Goal: Task Accomplishment & Management: Manage account settings

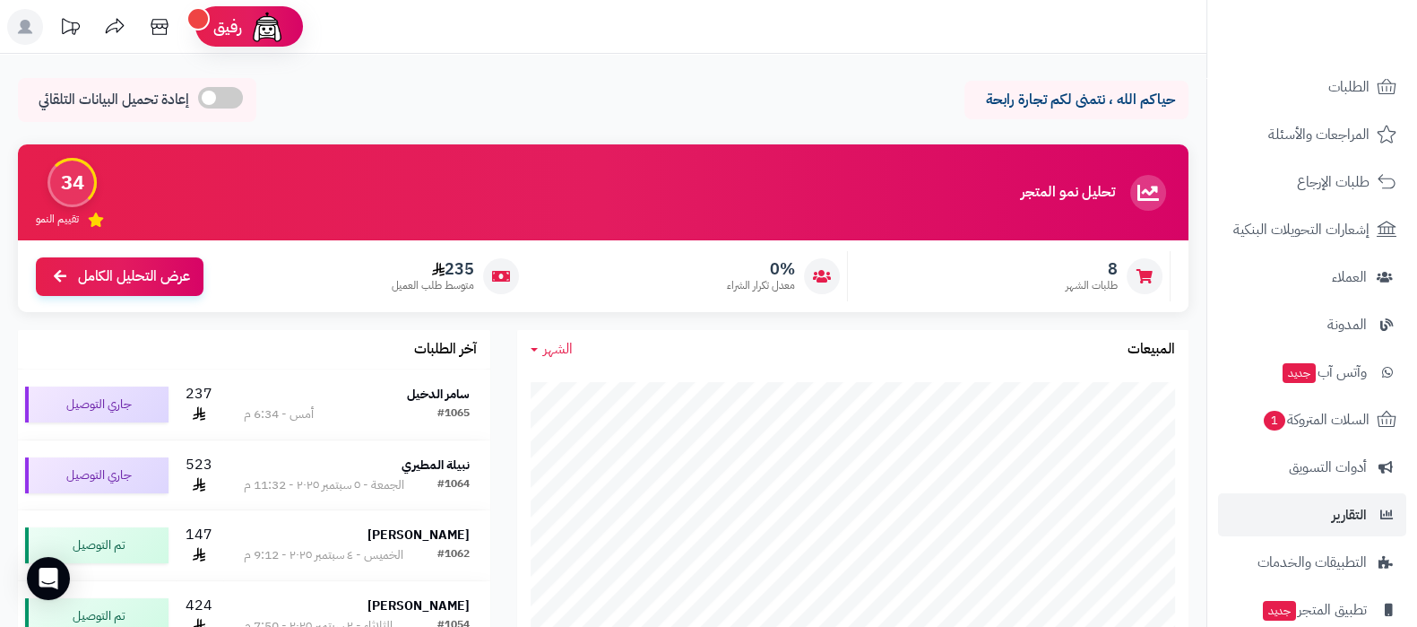
scroll to position [241, 0]
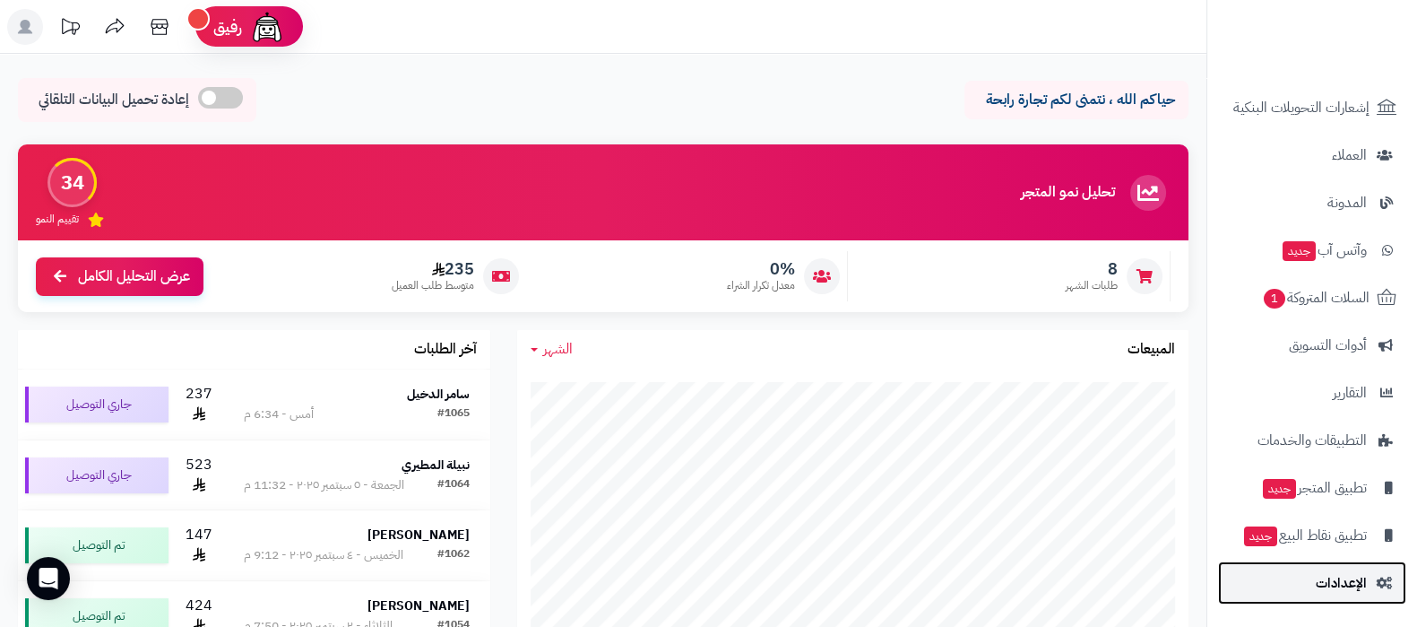
click at [1313, 582] on link "الإعدادات" at bounding box center [1312, 582] width 188 height 43
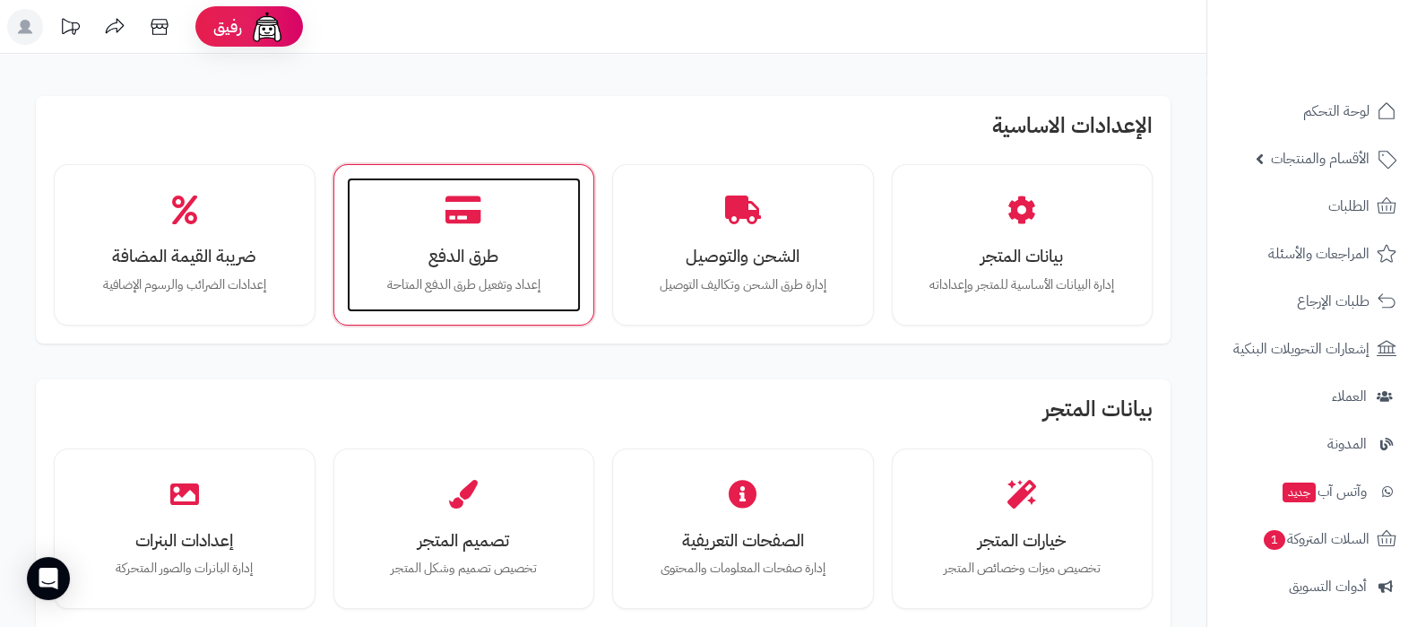
click at [416, 193] on div "طرق الدفع إعداد وتفعيل طرق الدفع المتاحة" at bounding box center [464, 244] width 235 height 134
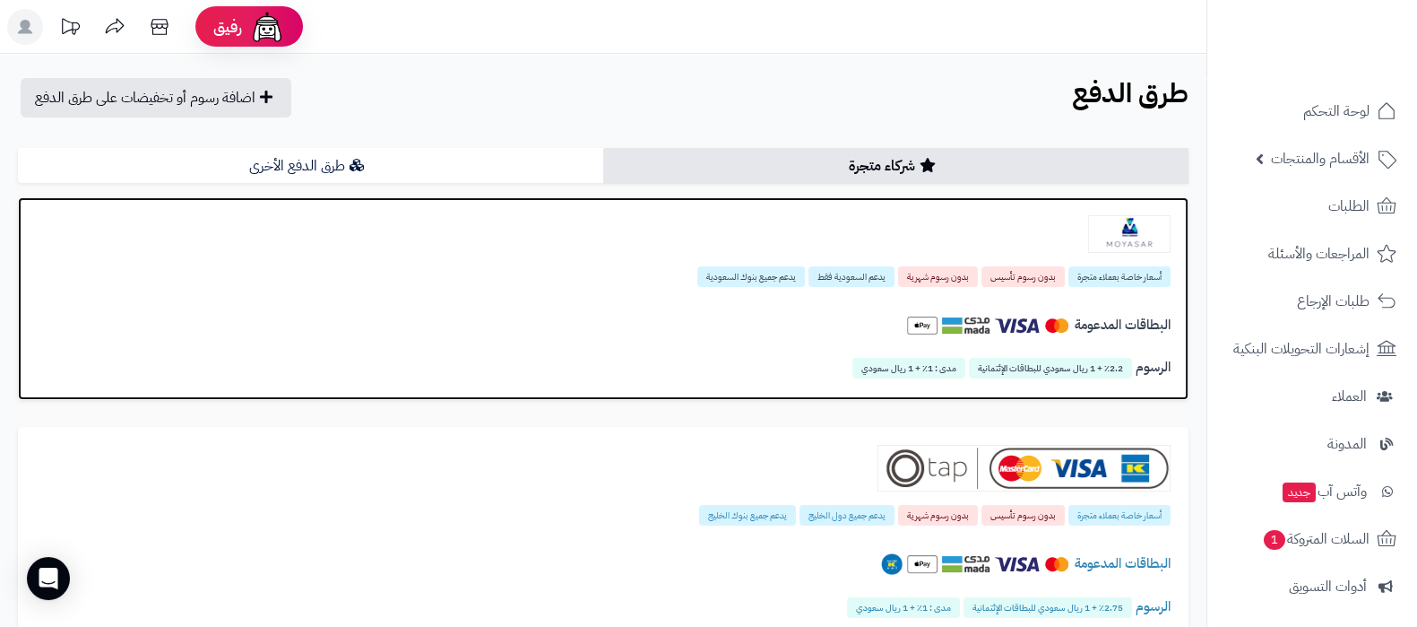
click at [1159, 233] on img at bounding box center [1129, 234] width 82 height 38
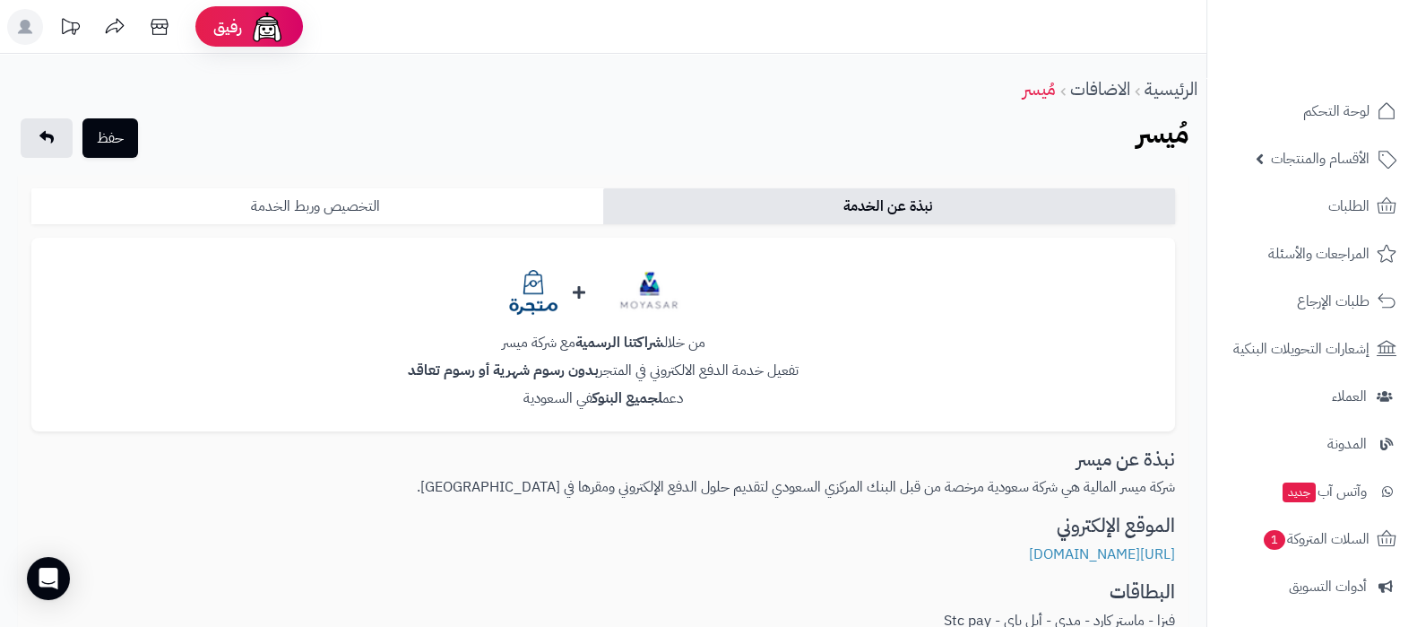
click at [510, 206] on link "التخصيص وربط الخدمة" at bounding box center [317, 206] width 572 height 36
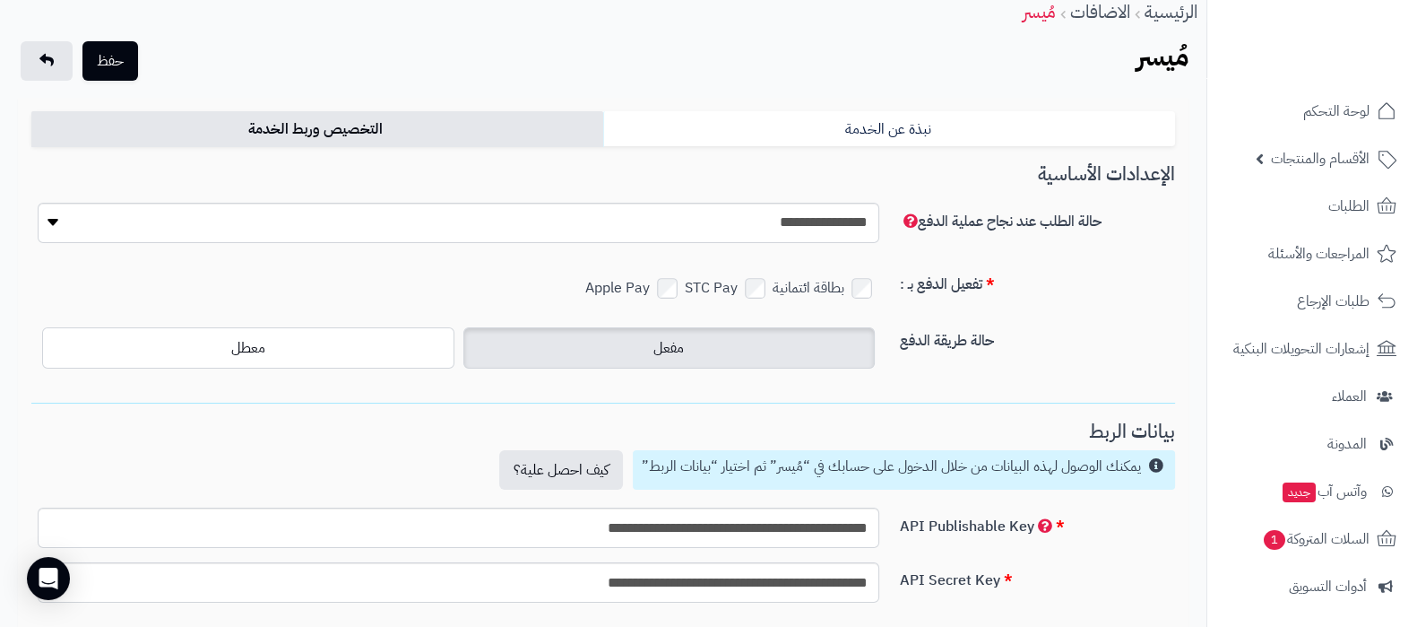
scroll to position [111, 0]
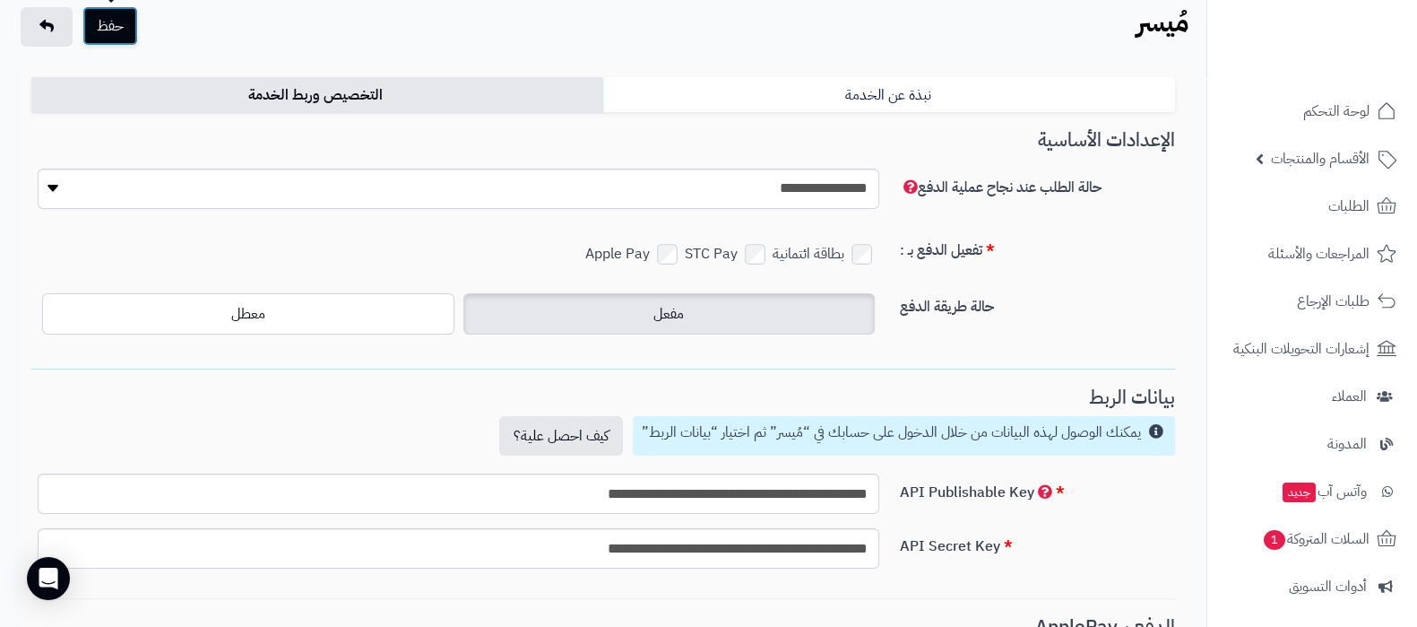
click at [121, 18] on button "حفظ" at bounding box center [110, 25] width 56 height 39
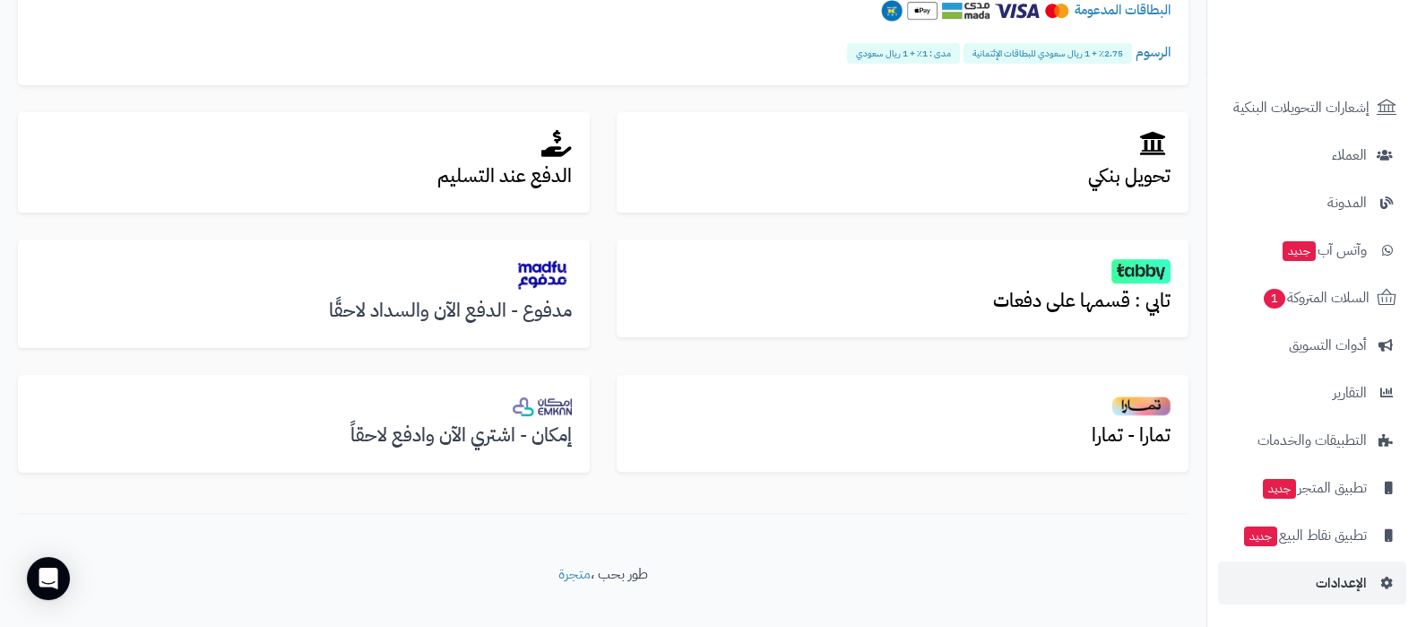
scroll to position [636, 0]
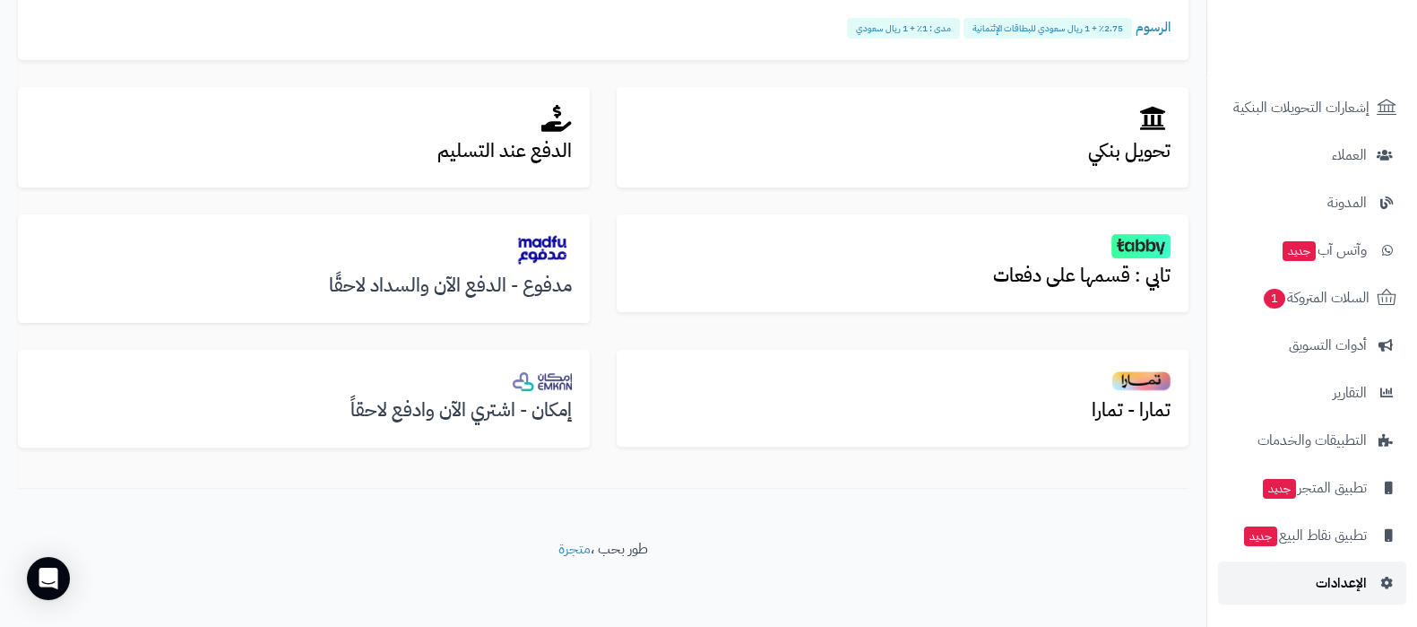
click at [1327, 571] on span "الإعدادات" at bounding box center [1341, 582] width 51 height 25
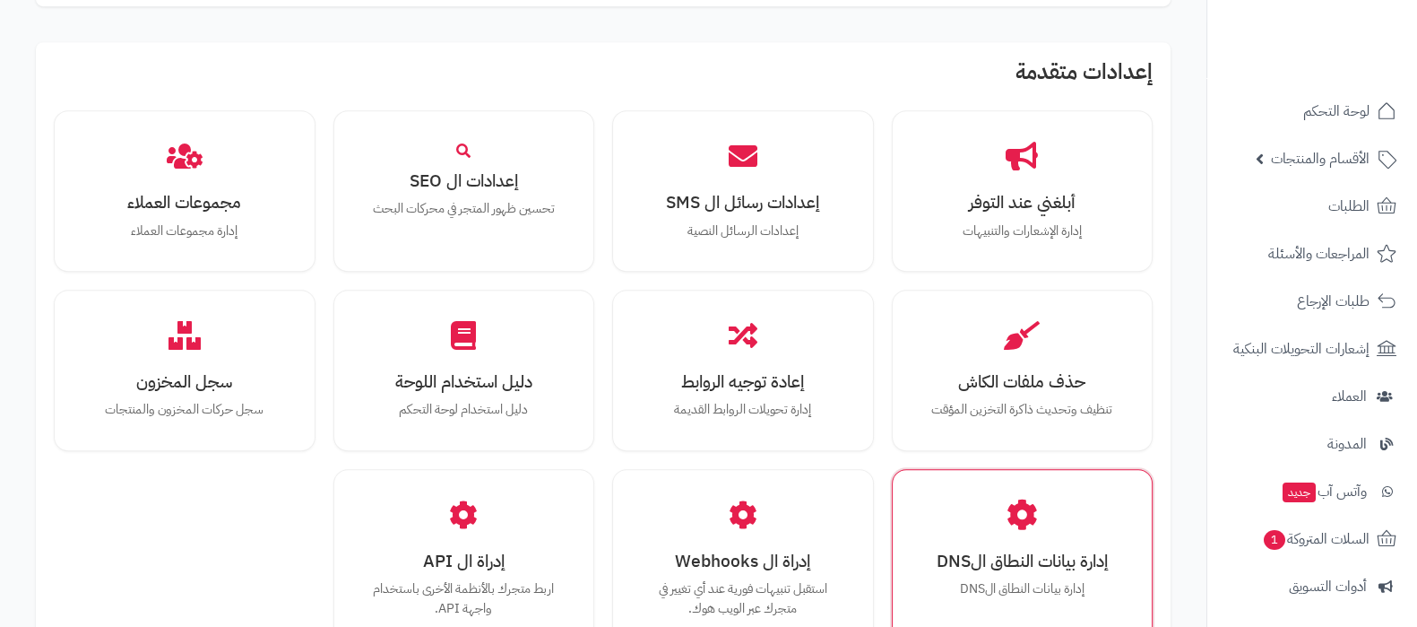
scroll to position [1657, 0]
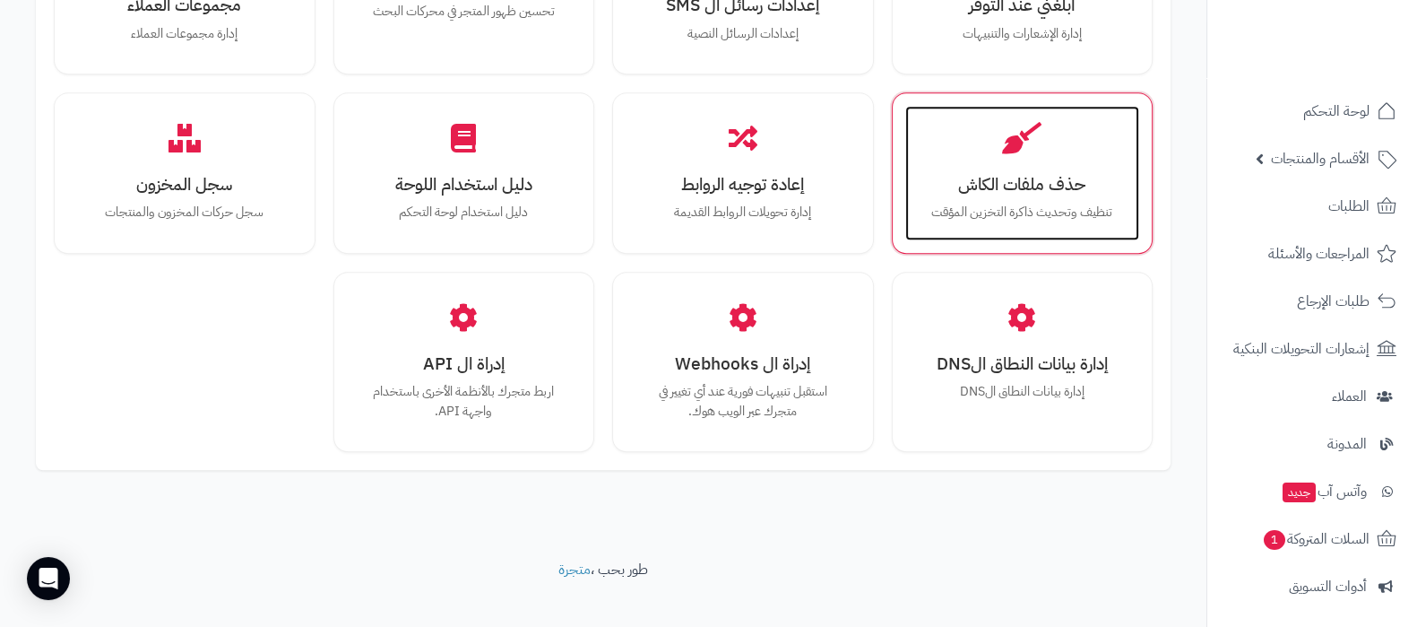
click at [1043, 176] on div "حذف ملفات الكاش تنظيف وتحديث ذاكرة التخزين المؤقت" at bounding box center [1022, 173] width 235 height 134
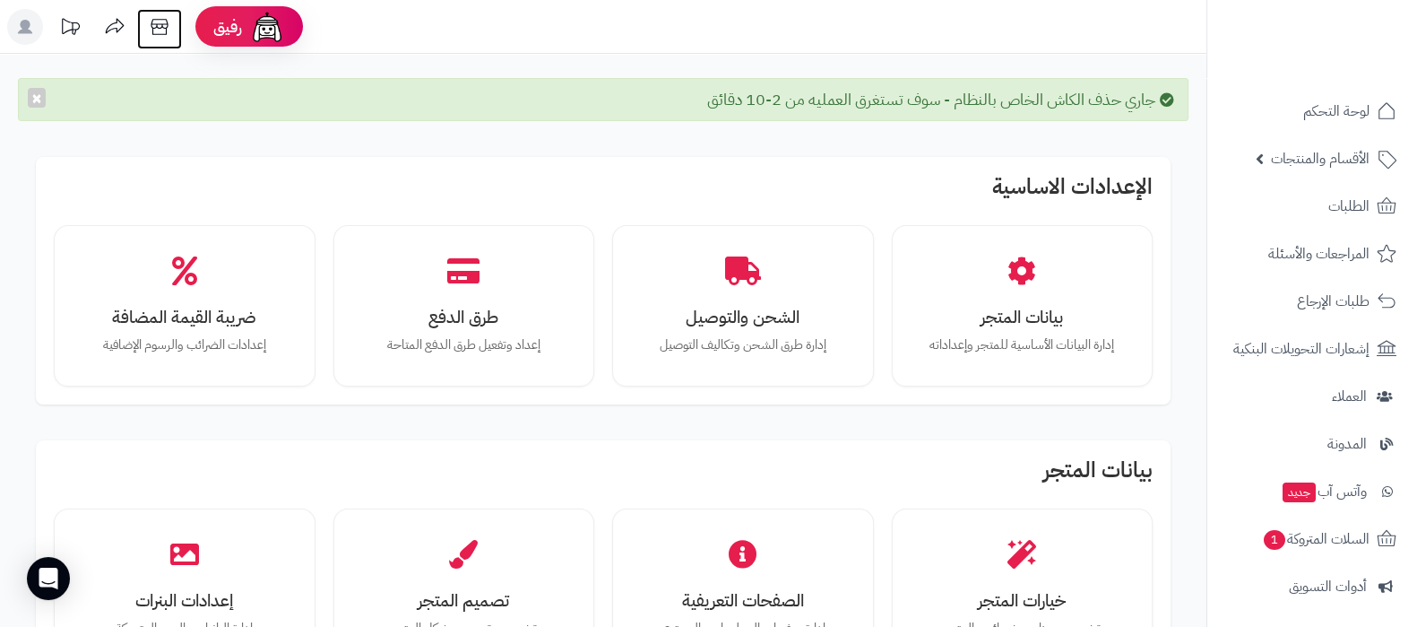
click at [155, 28] on icon at bounding box center [159, 27] width 17 height 16
click at [1337, 177] on link "الأقسام والمنتجات" at bounding box center [1312, 158] width 188 height 43
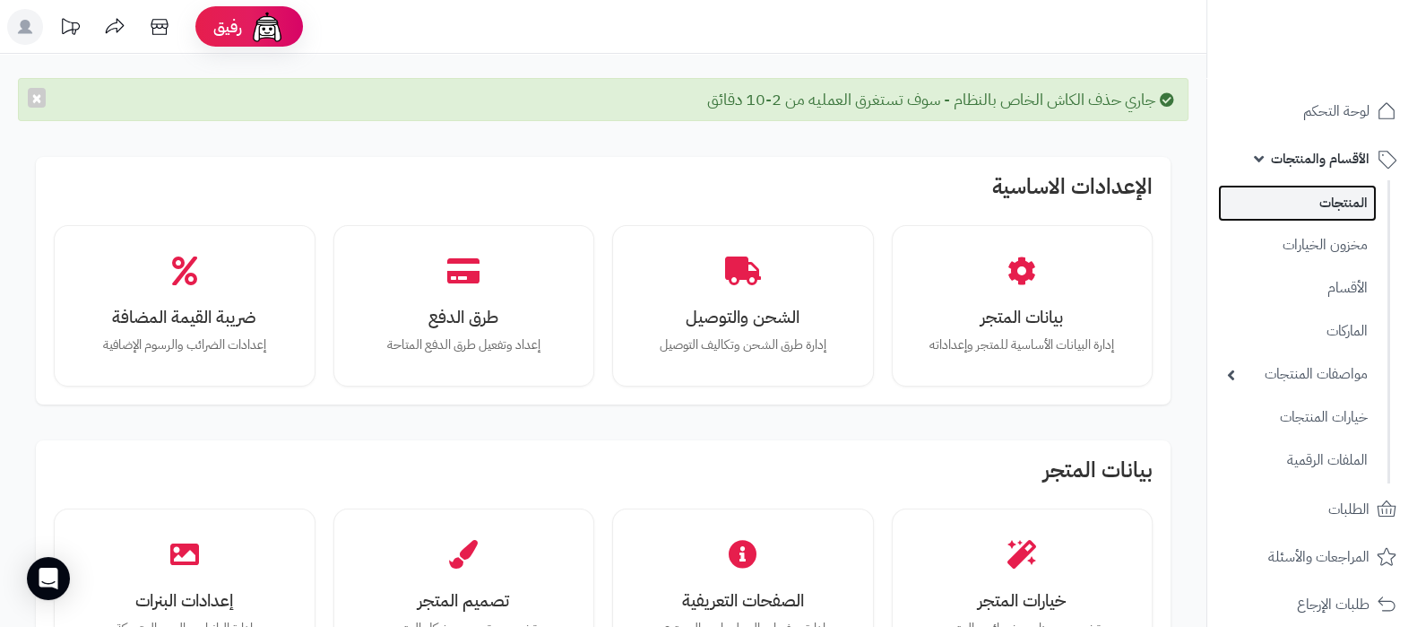
click at [1328, 210] on link "المنتجات" at bounding box center [1297, 203] width 159 height 37
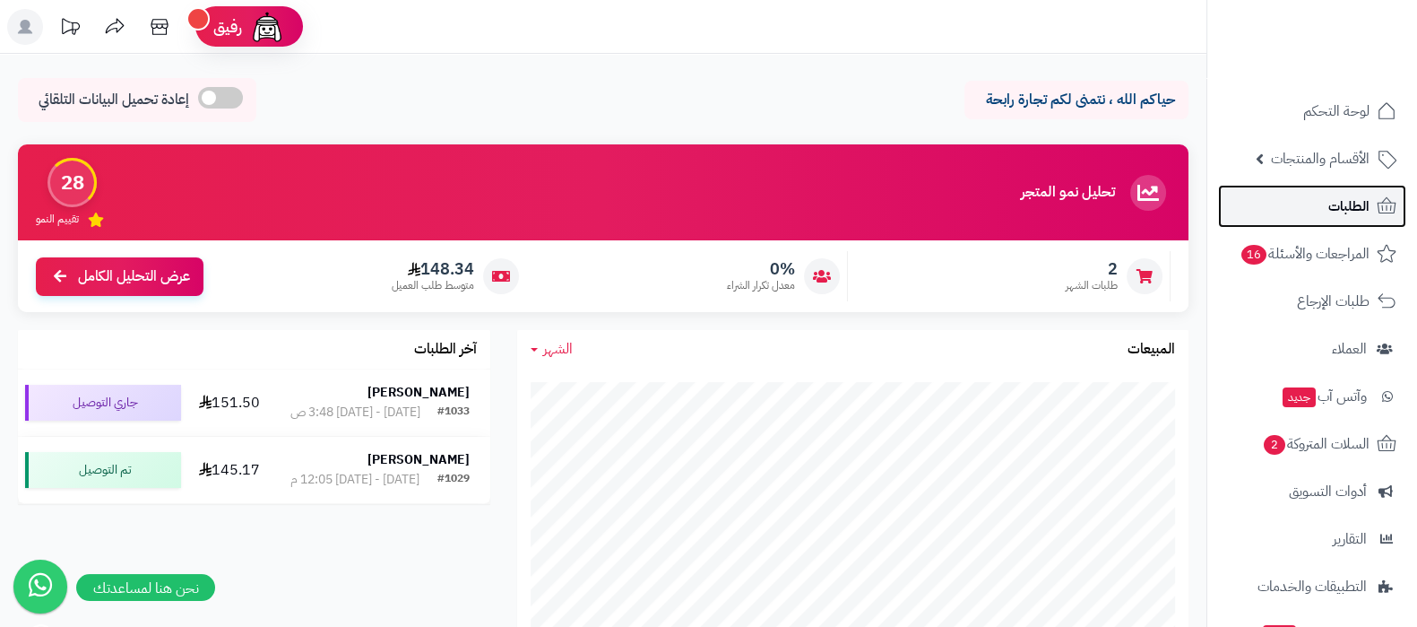
click at [1257, 217] on link "الطلبات" at bounding box center [1312, 206] width 188 height 43
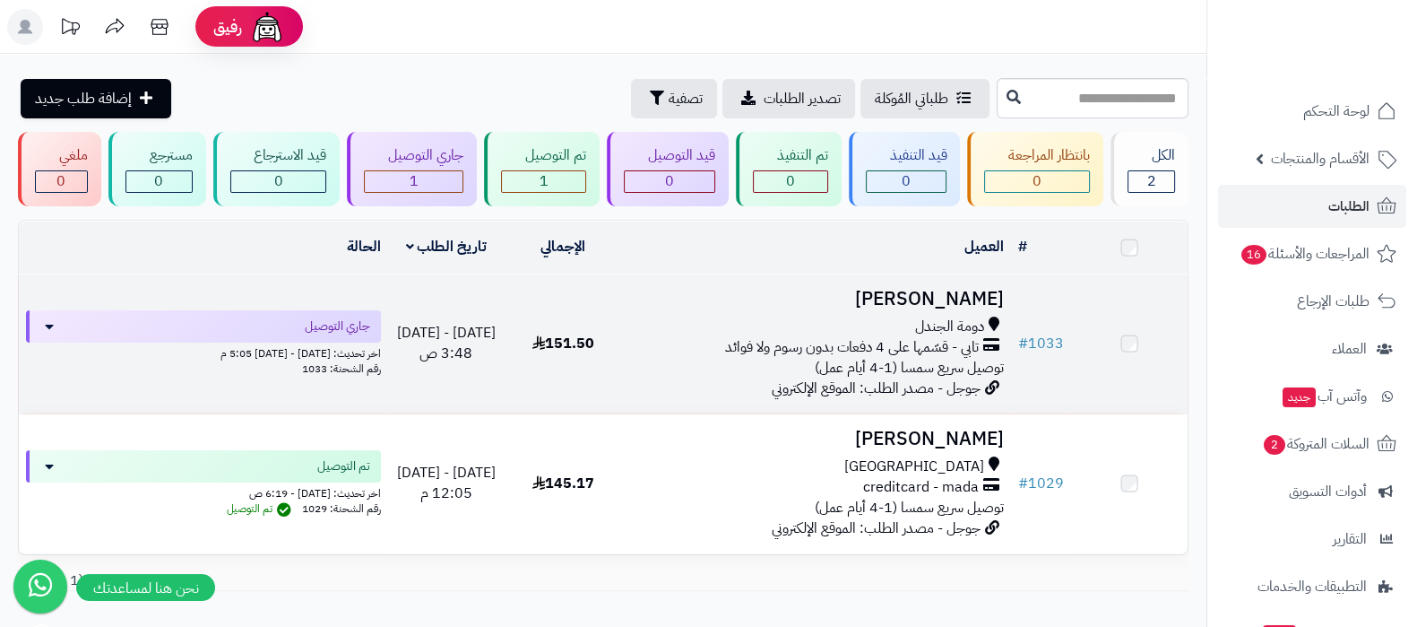
click at [924, 298] on h3 "[PERSON_NAME]" at bounding box center [815, 299] width 375 height 21
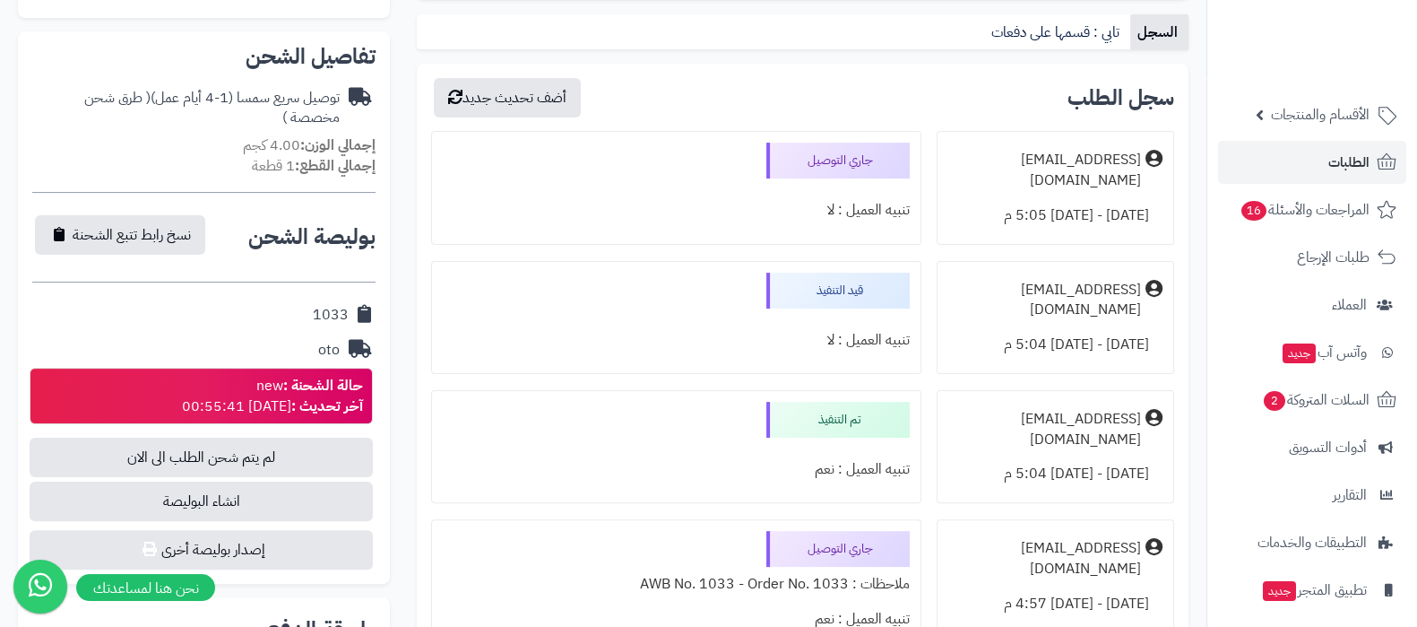
scroll to position [145, 0]
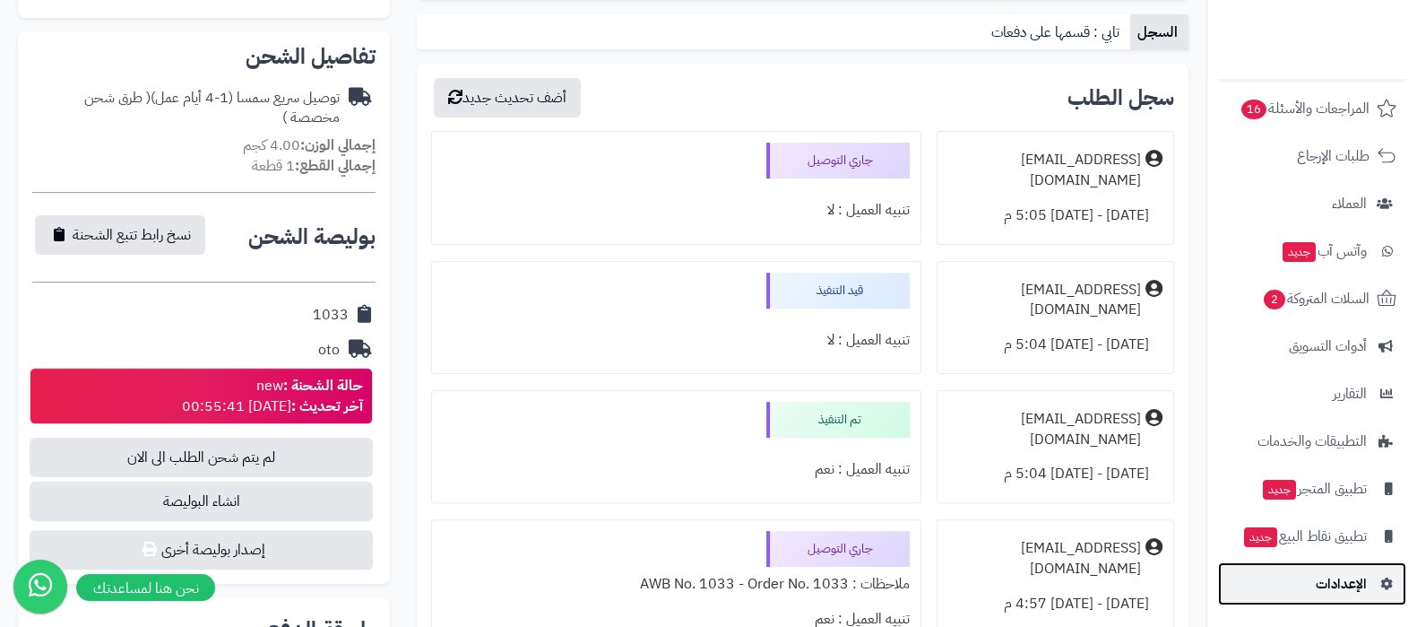
click at [1303, 589] on link "الإعدادات" at bounding box center [1312, 583] width 188 height 43
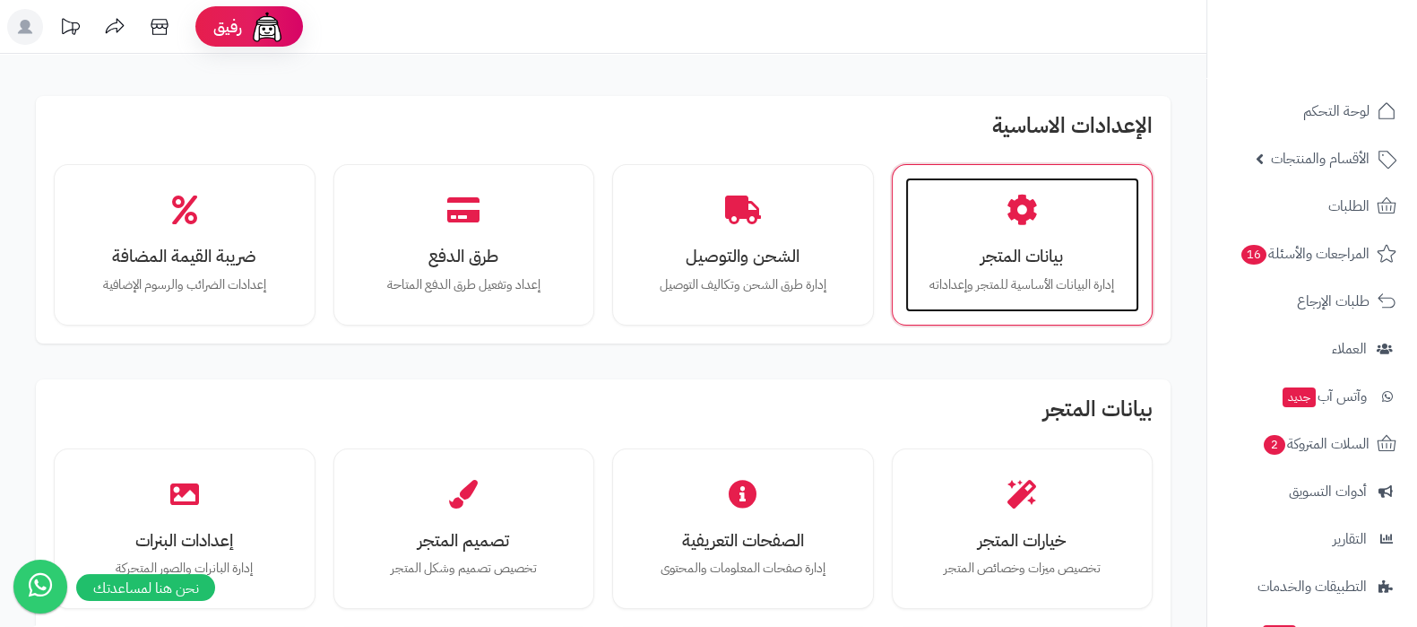
click at [1001, 226] on div "بيانات المتجر إدارة البيانات الأساسية للمتجر وإعداداته" at bounding box center [1022, 244] width 235 height 134
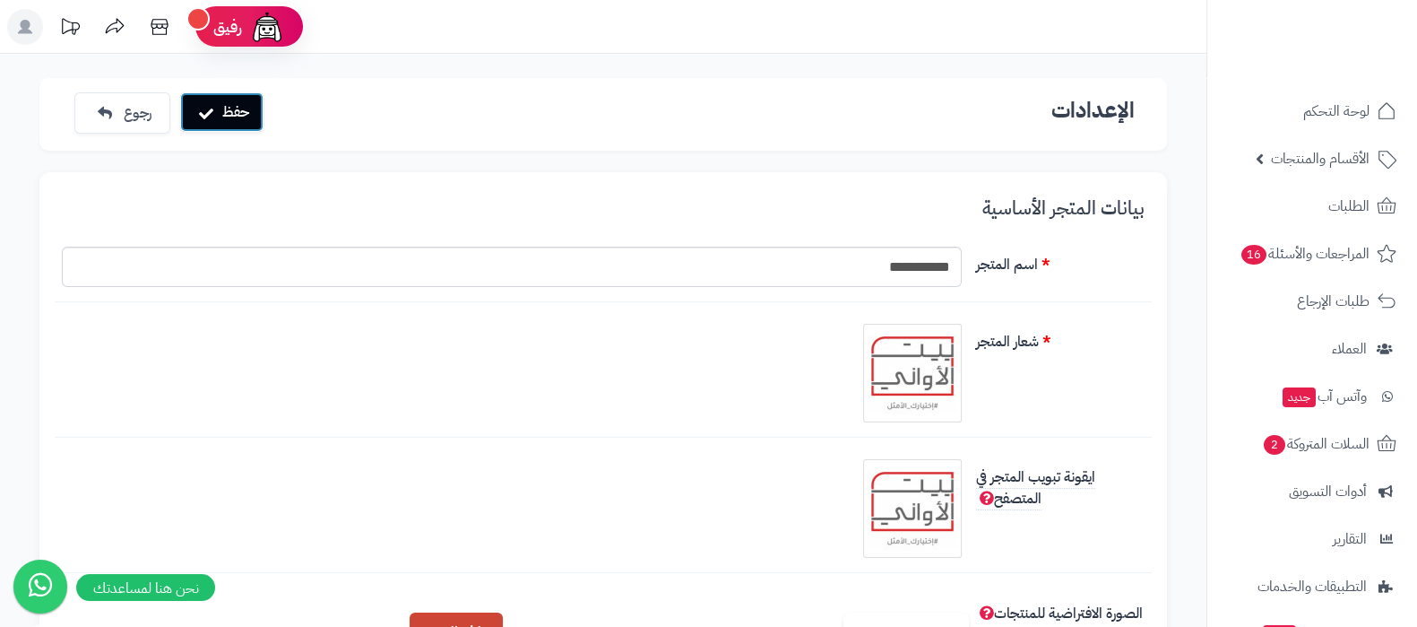
click at [226, 110] on button "حفظ" at bounding box center [221, 111] width 83 height 39
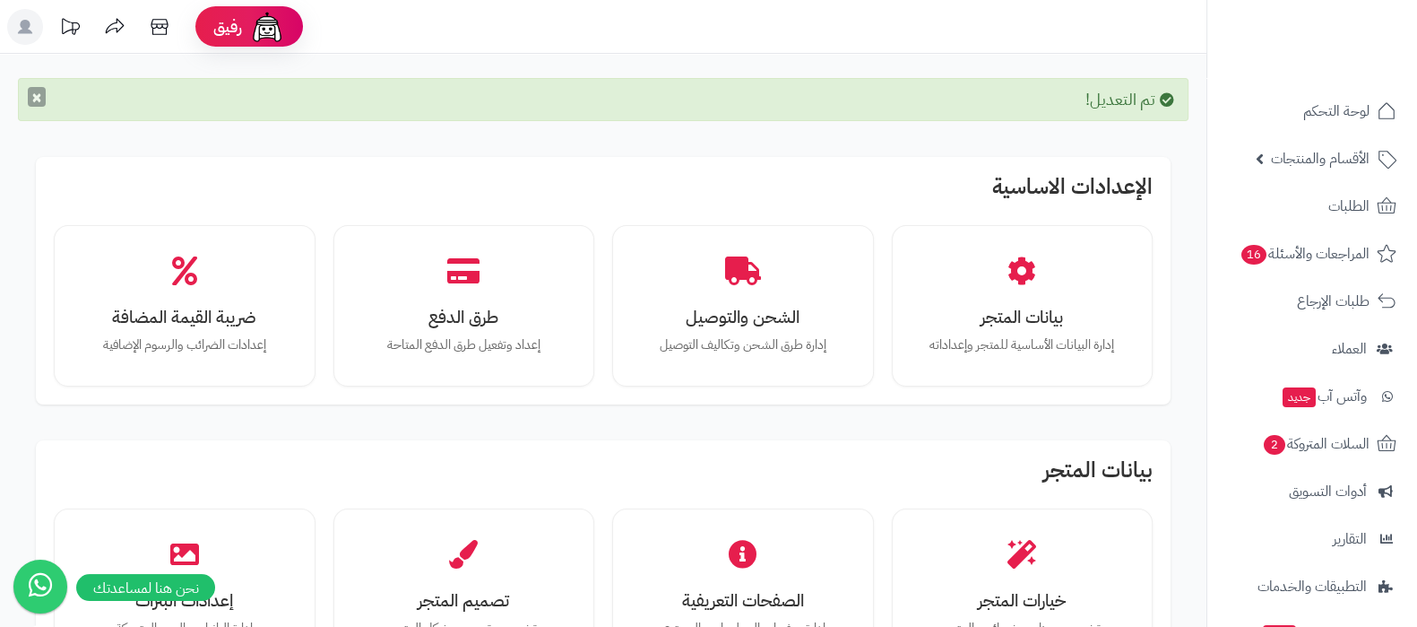
click at [31, 99] on button "×" at bounding box center [37, 97] width 18 height 20
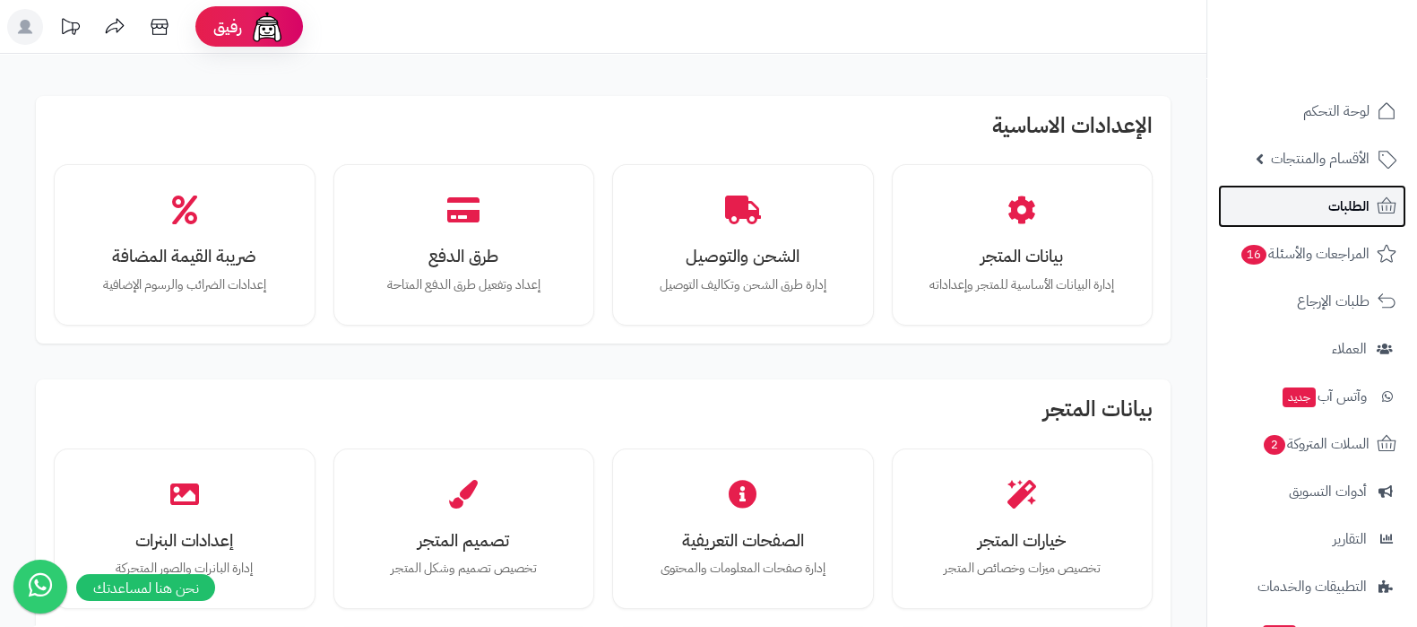
click at [1357, 202] on span "الطلبات" at bounding box center [1348, 206] width 41 height 25
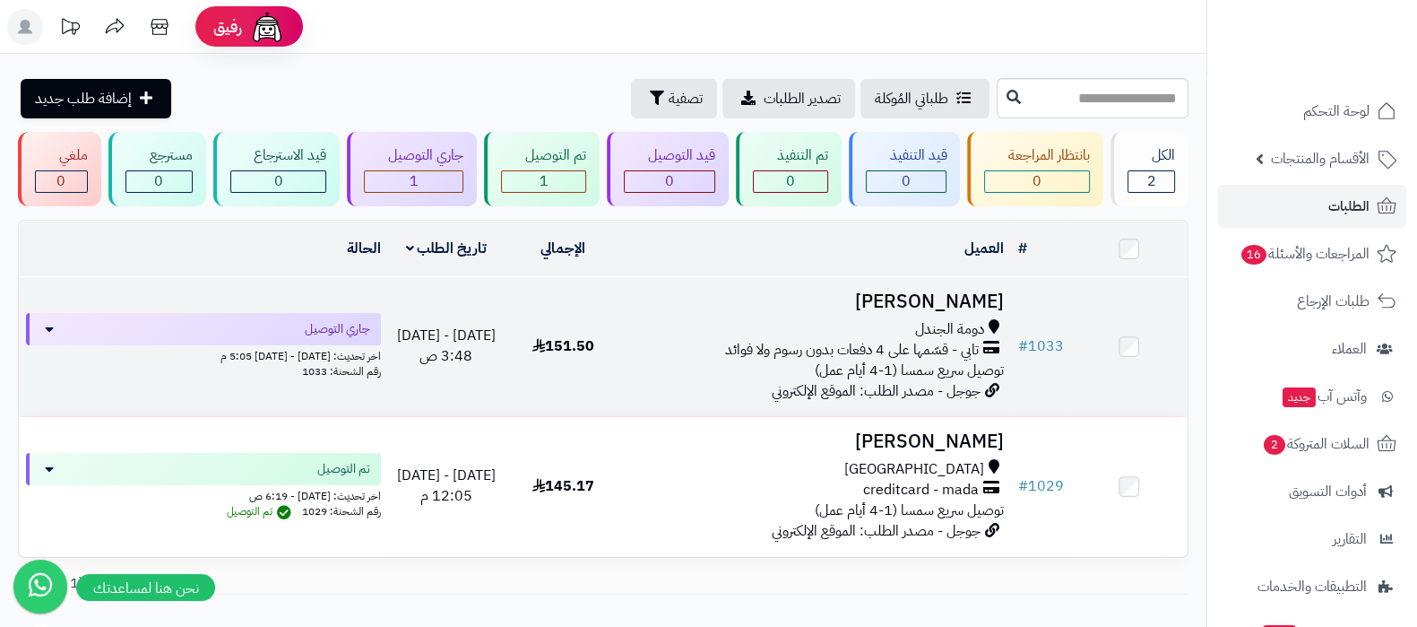
click at [903, 303] on h3 "[PERSON_NAME]" at bounding box center [815, 301] width 375 height 21
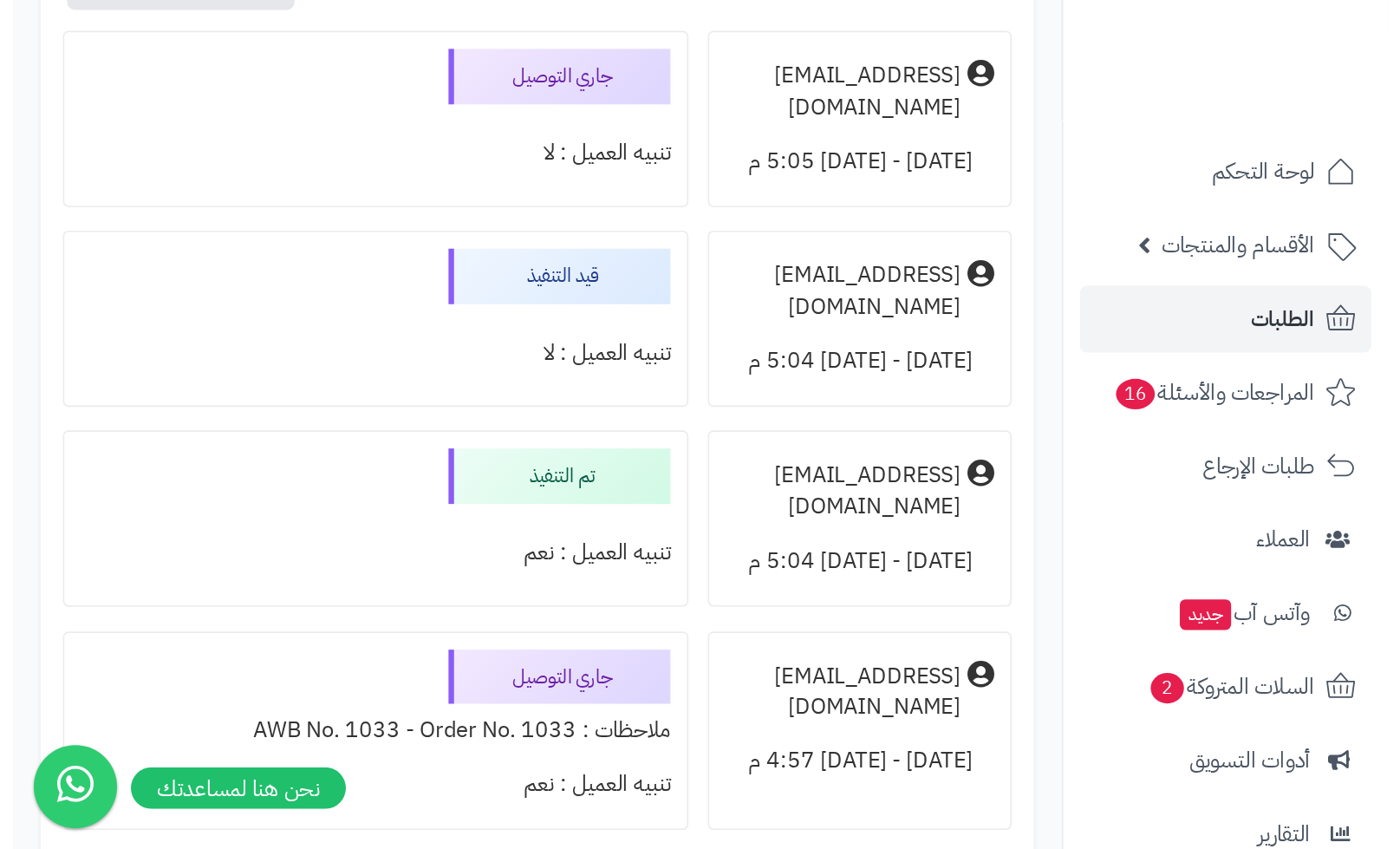
scroll to position [604, 0]
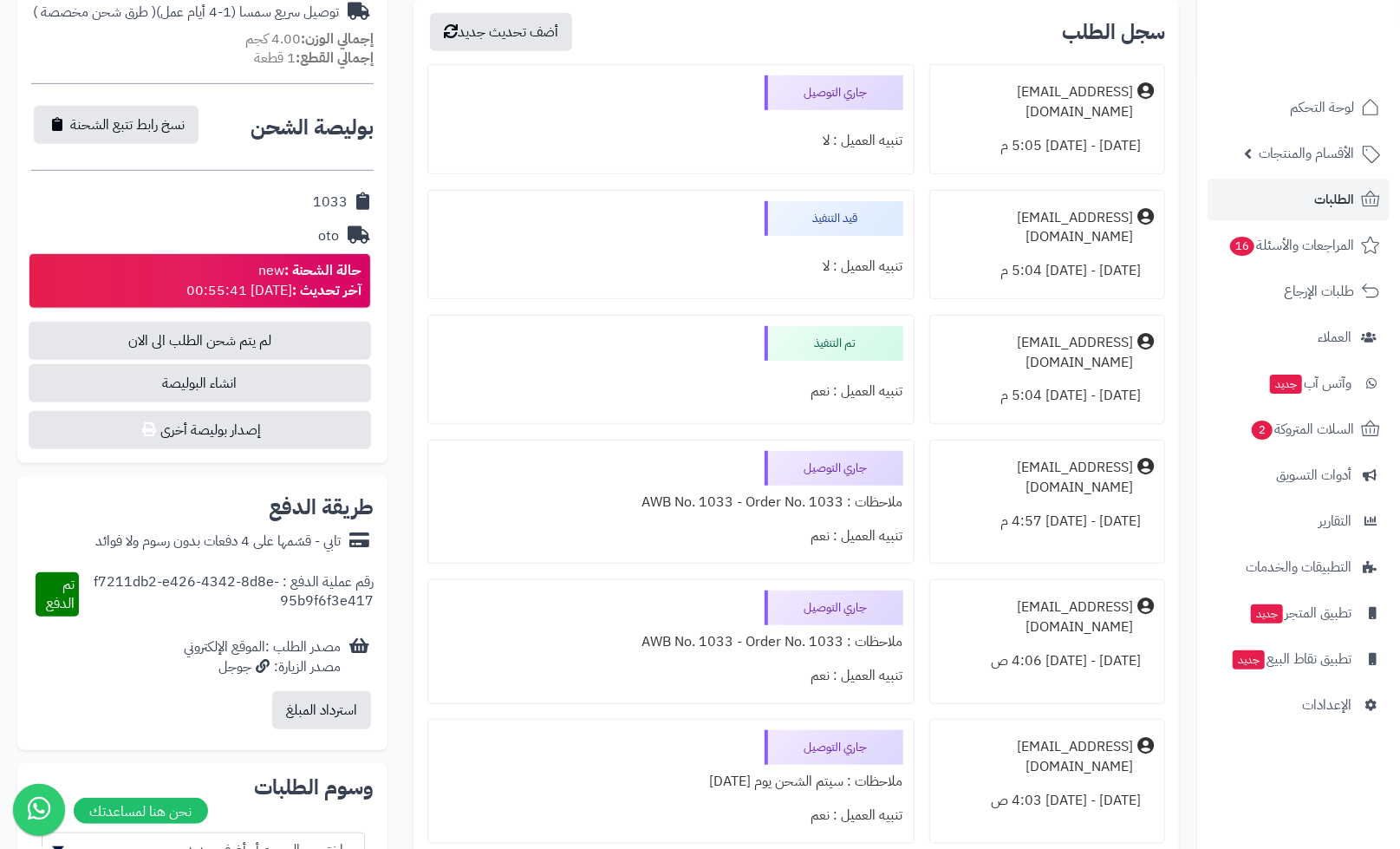
click at [214, 402] on span "انشاء البوليصة" at bounding box center [200, 382] width 342 height 38
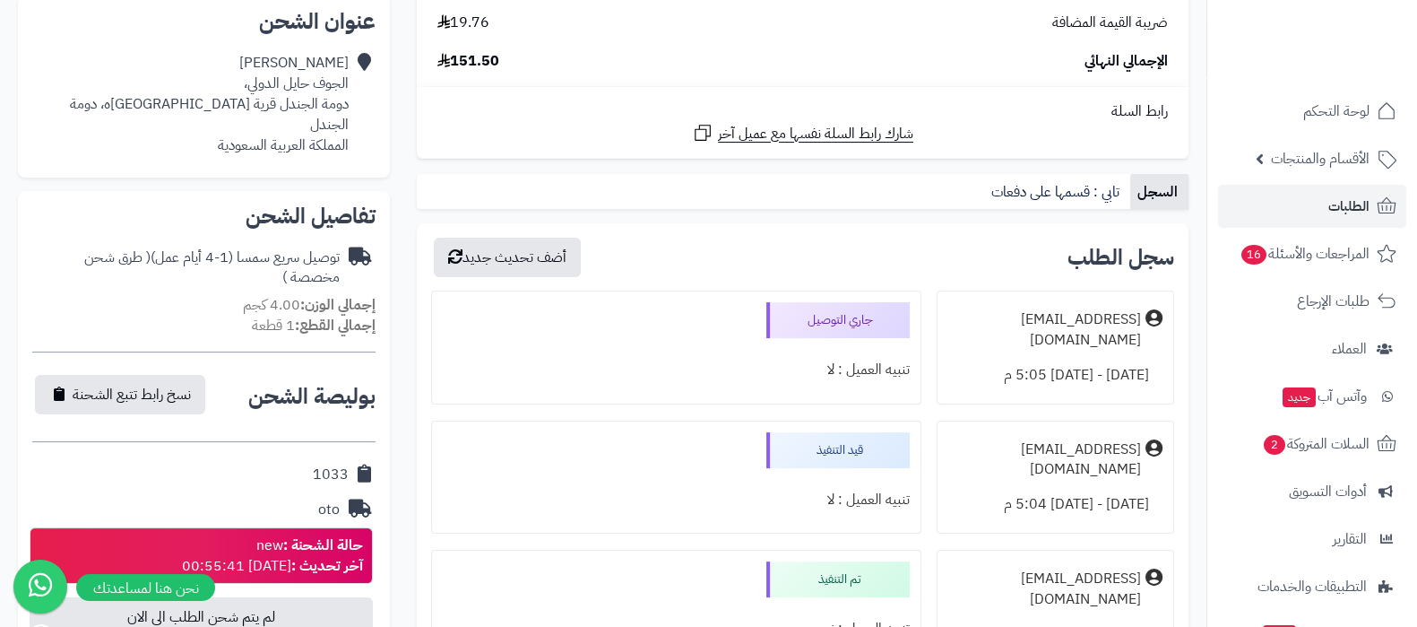
scroll to position [293, 0]
